Goal: Transaction & Acquisition: Purchase product/service

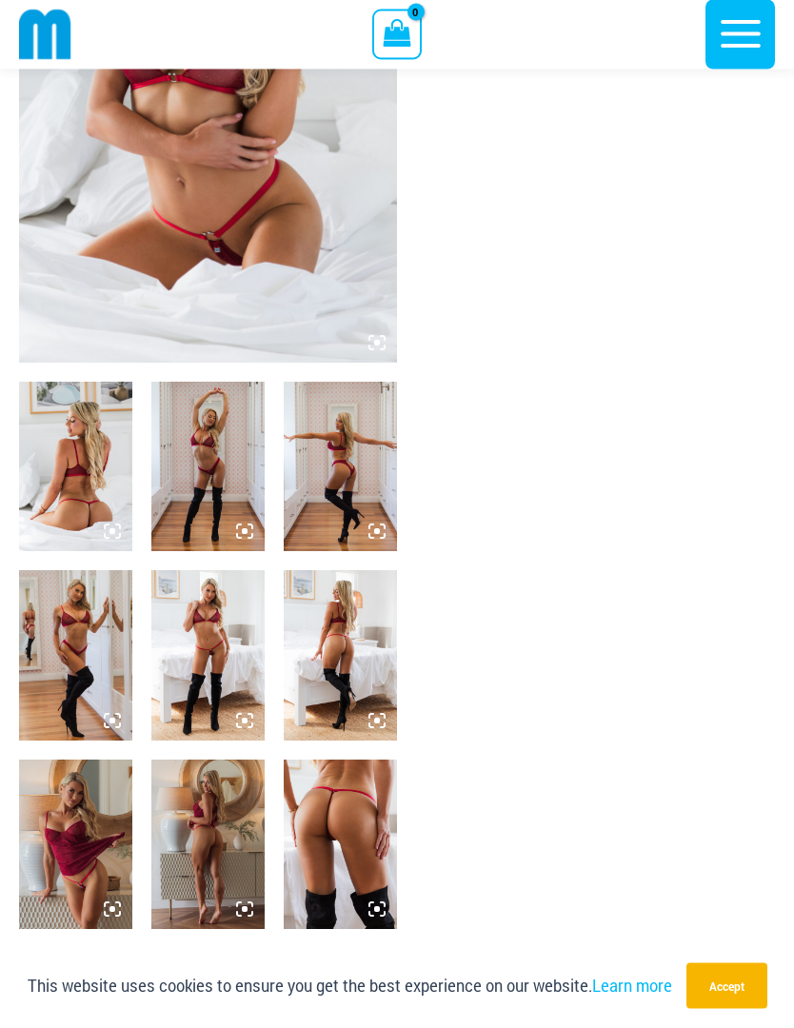
click at [125, 489] on img at bounding box center [75, 468] width 113 height 170
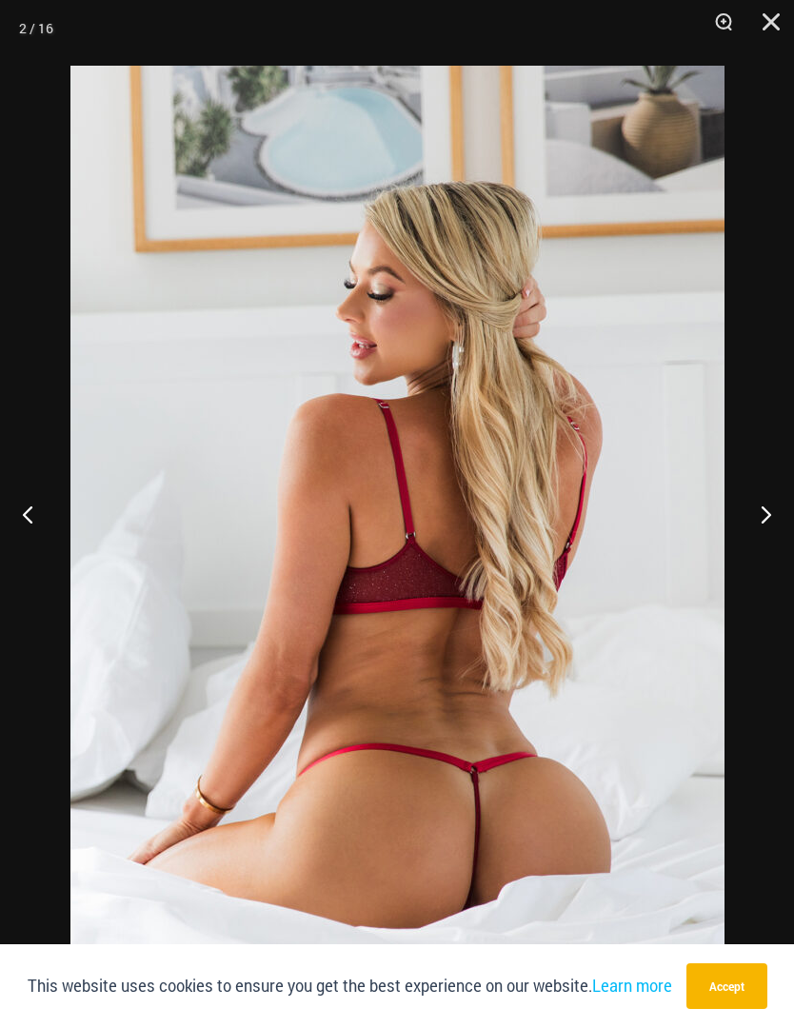
click at [770, 22] on button "Close" at bounding box center [765, 28] width 48 height 57
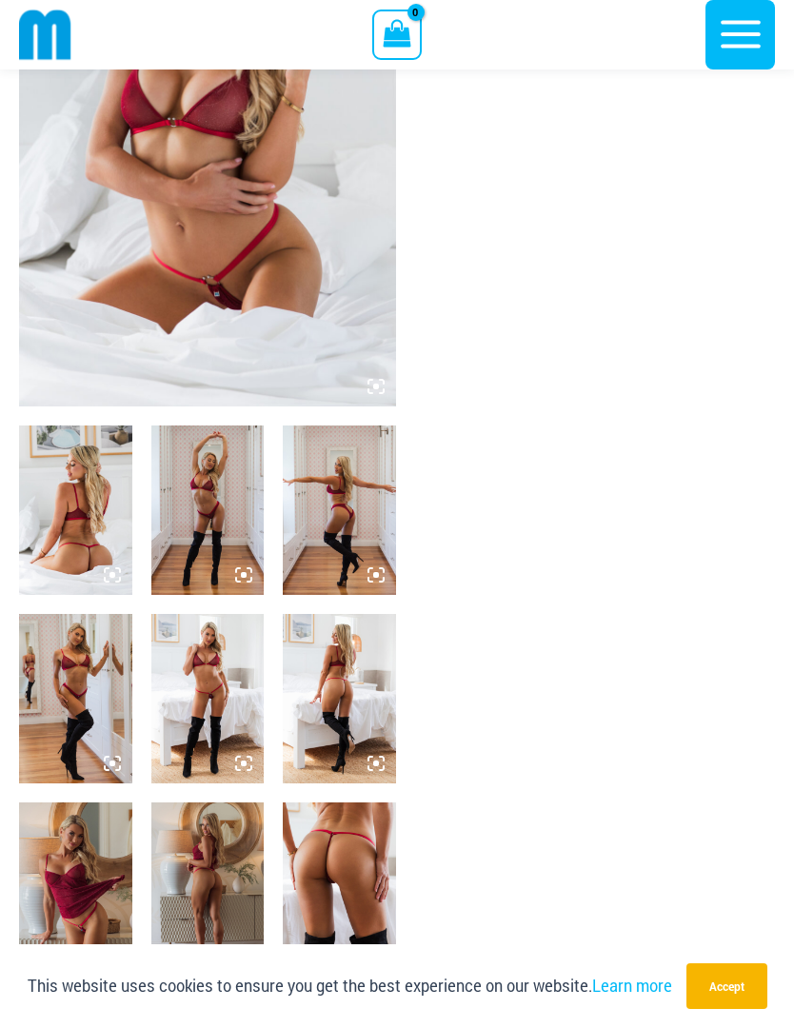
scroll to position [321, 0]
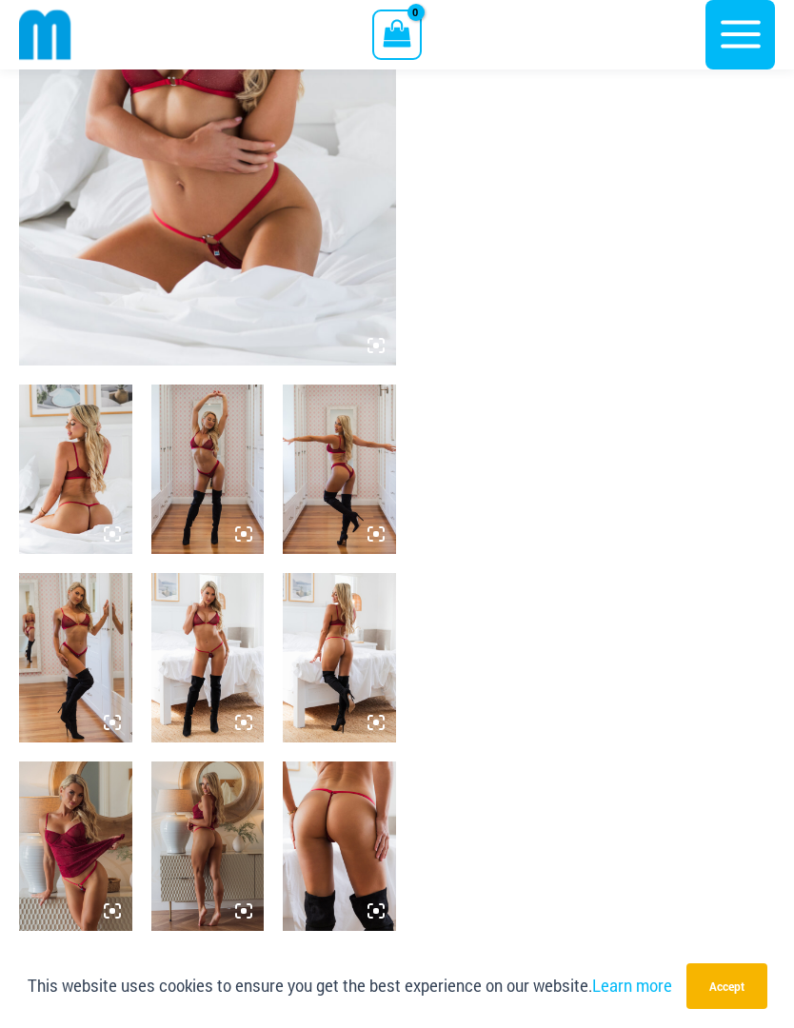
click at [371, 511] on img at bounding box center [339, 470] width 113 height 170
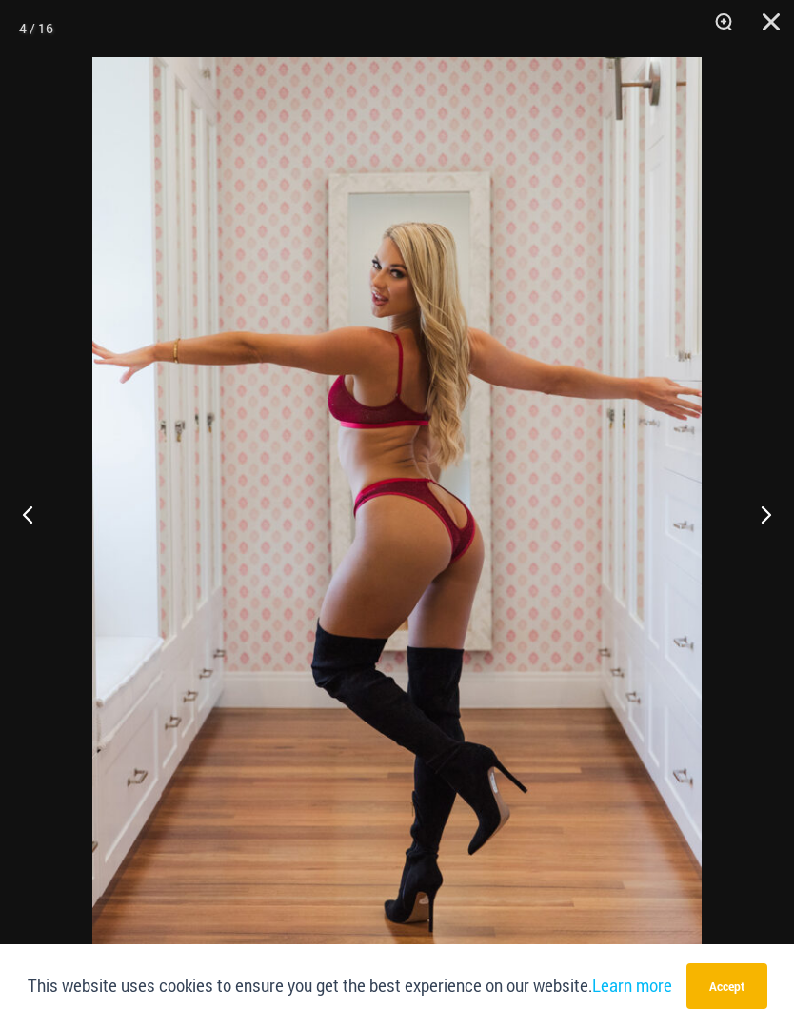
click at [765, 509] on button "Next" at bounding box center [758, 514] width 71 height 95
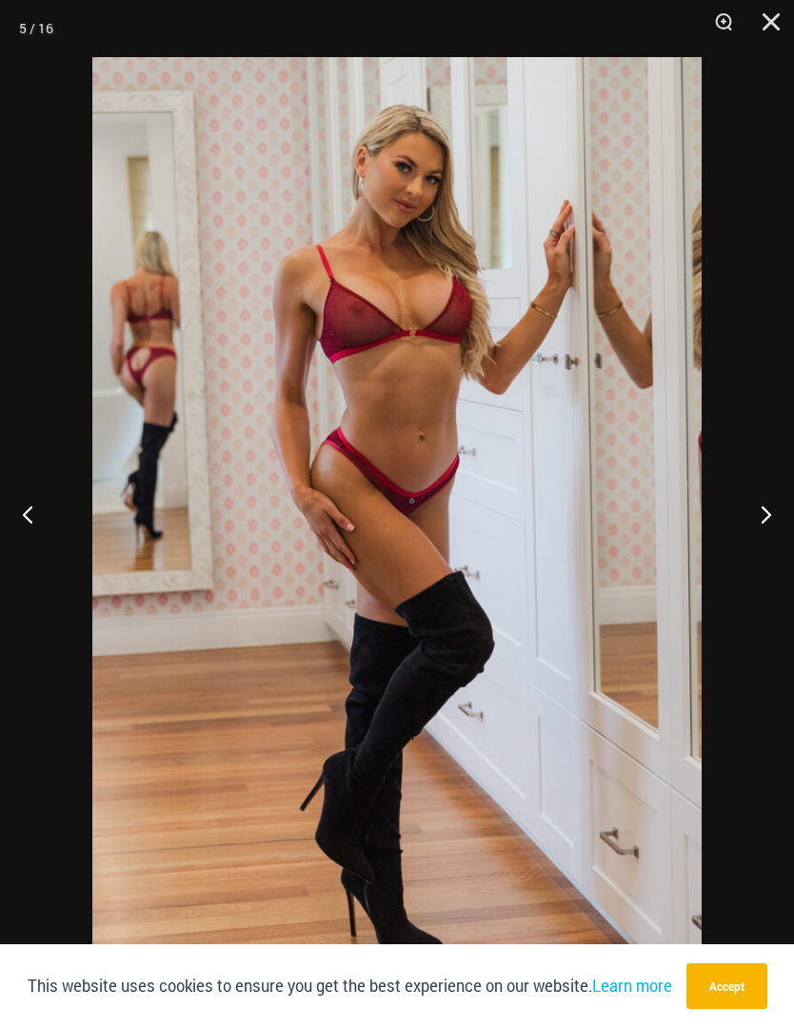
click at [767, 509] on button "Next" at bounding box center [758, 514] width 71 height 95
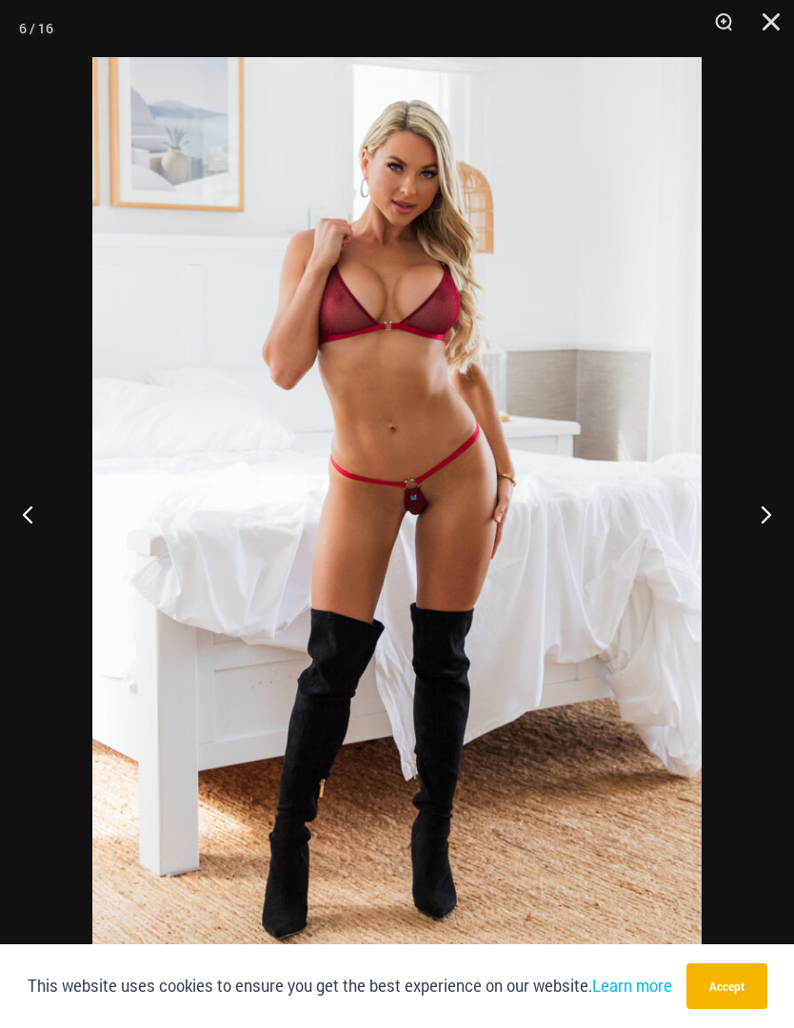
click at [766, 515] on button "Next" at bounding box center [758, 514] width 71 height 95
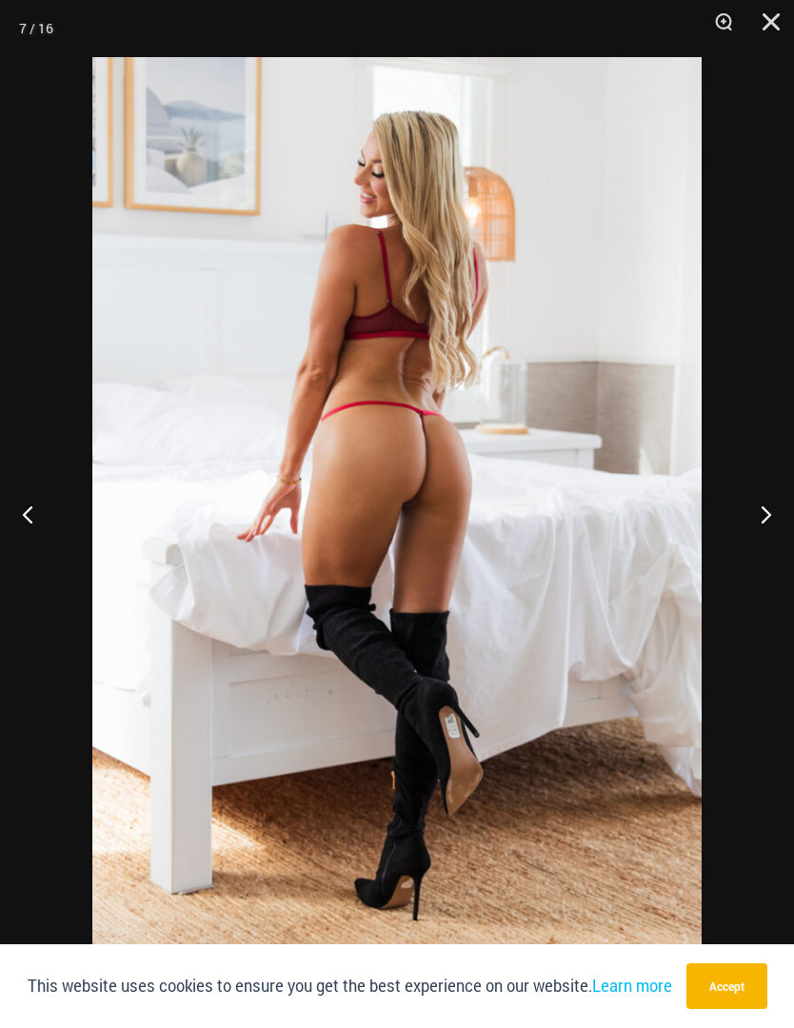
click at [763, 513] on button "Next" at bounding box center [758, 514] width 71 height 95
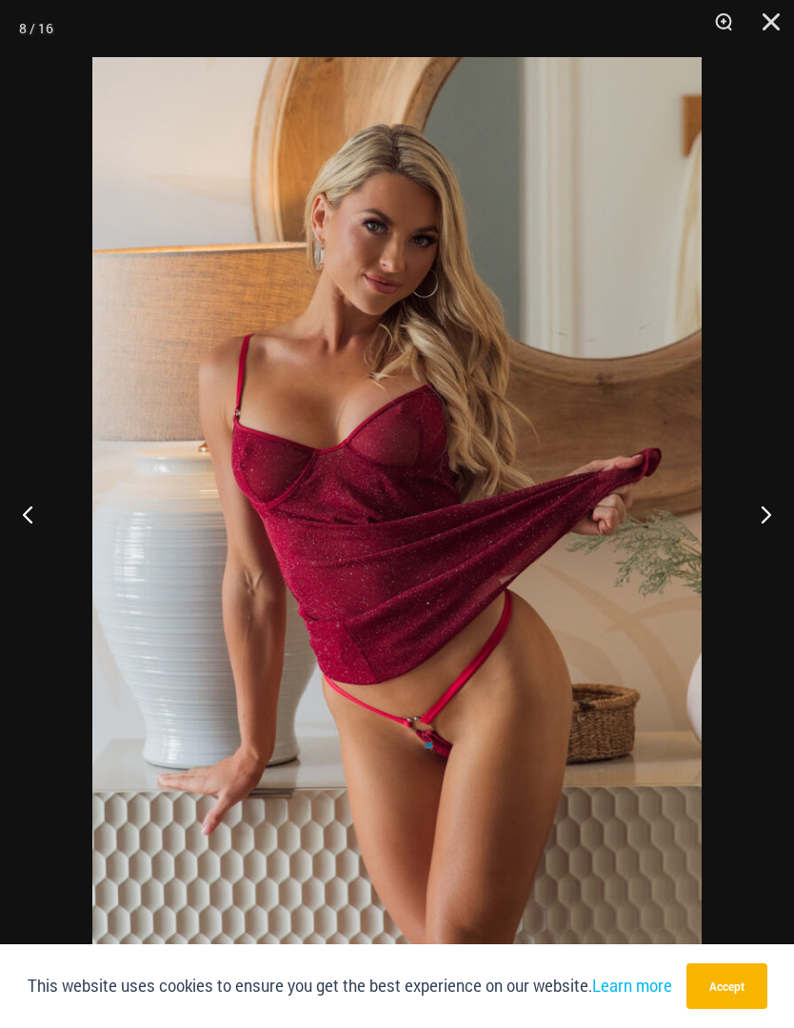
click at [766, 513] on button "Next" at bounding box center [758, 514] width 71 height 95
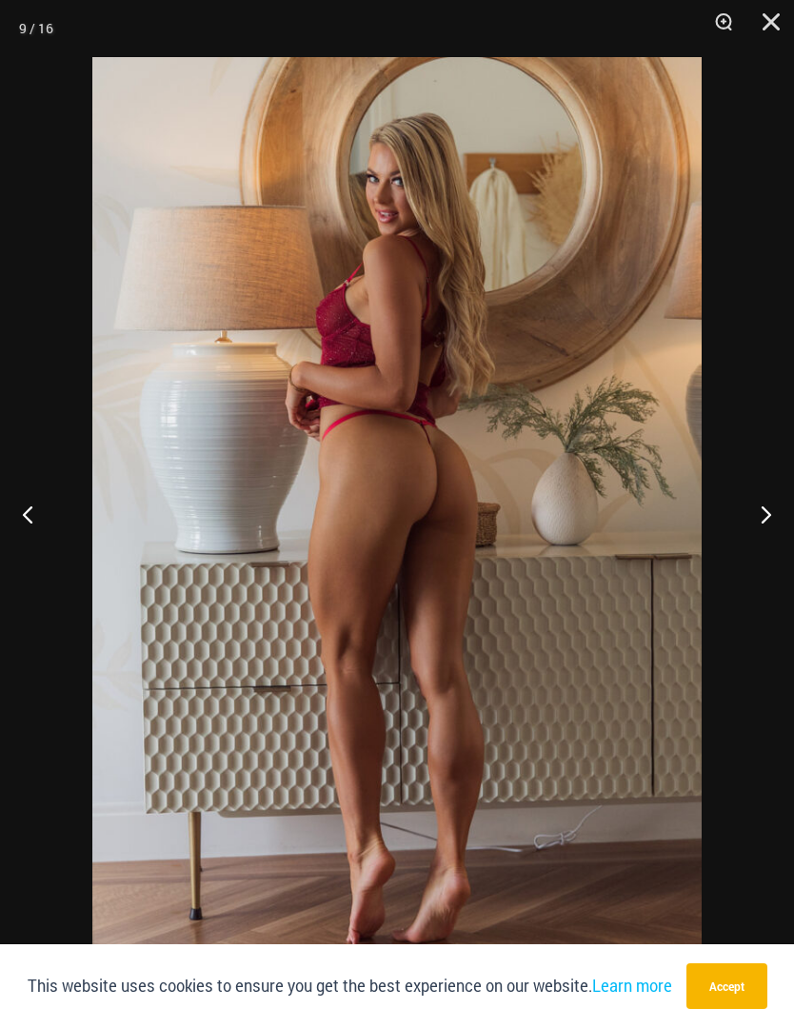
click at [766, 514] on button "Next" at bounding box center [758, 514] width 71 height 95
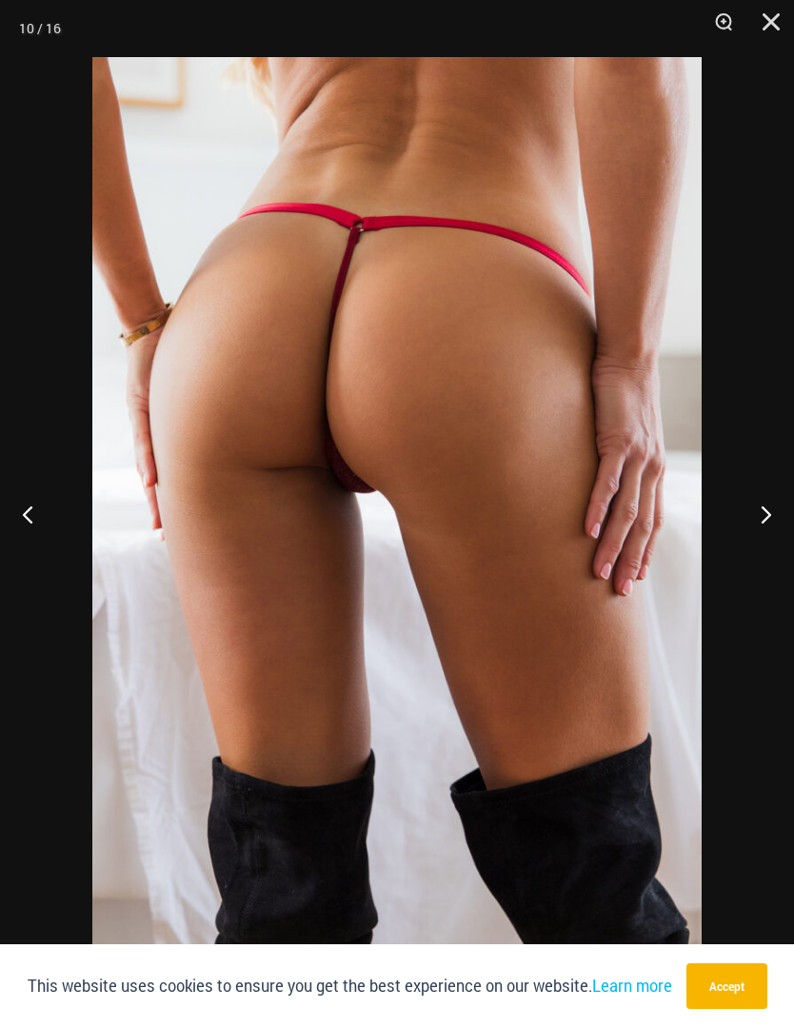
click at [766, 28] on button "Close" at bounding box center [765, 28] width 48 height 57
